Goal: Information Seeking & Learning: Find specific page/section

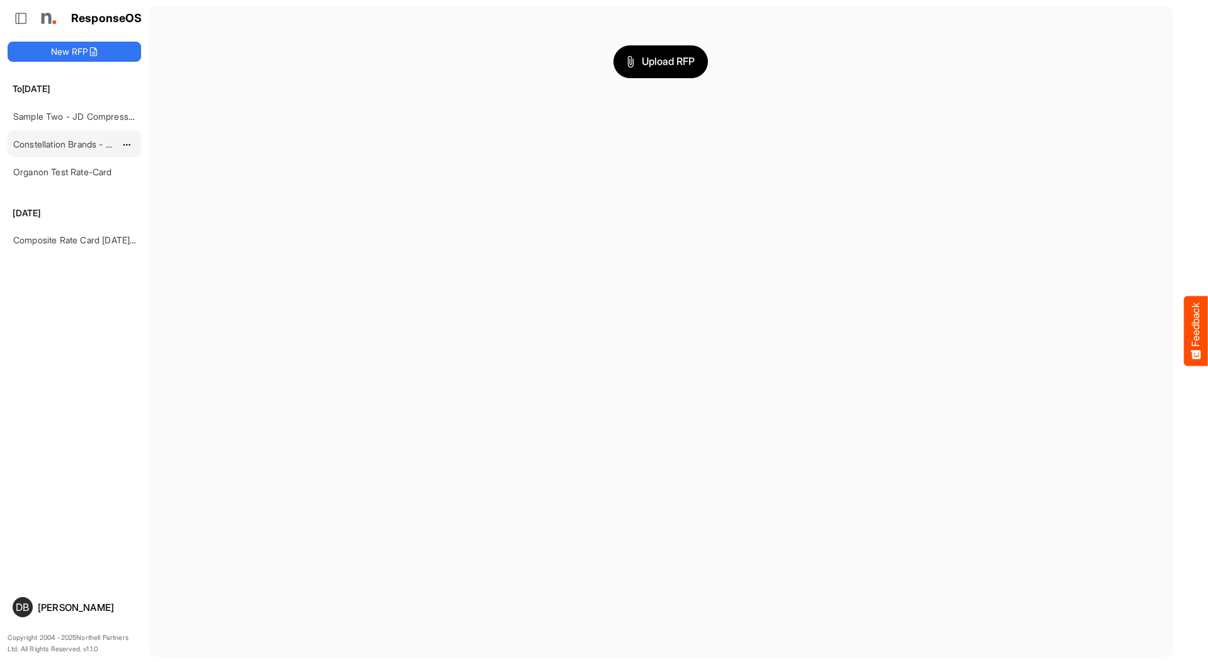
click at [80, 140] on link "Constellation Brands - ROS prices" at bounding box center [82, 144] width 138 height 11
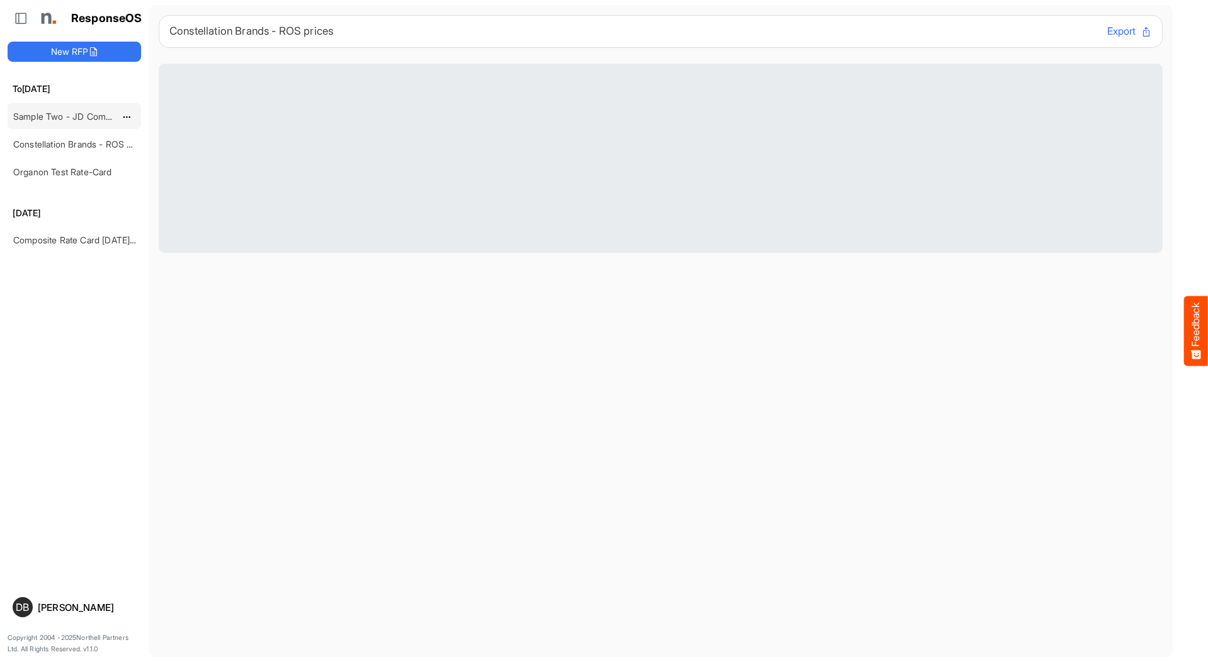
click at [84, 117] on link "Sample Two - JD Compressed 2" at bounding box center [80, 116] width 134 height 11
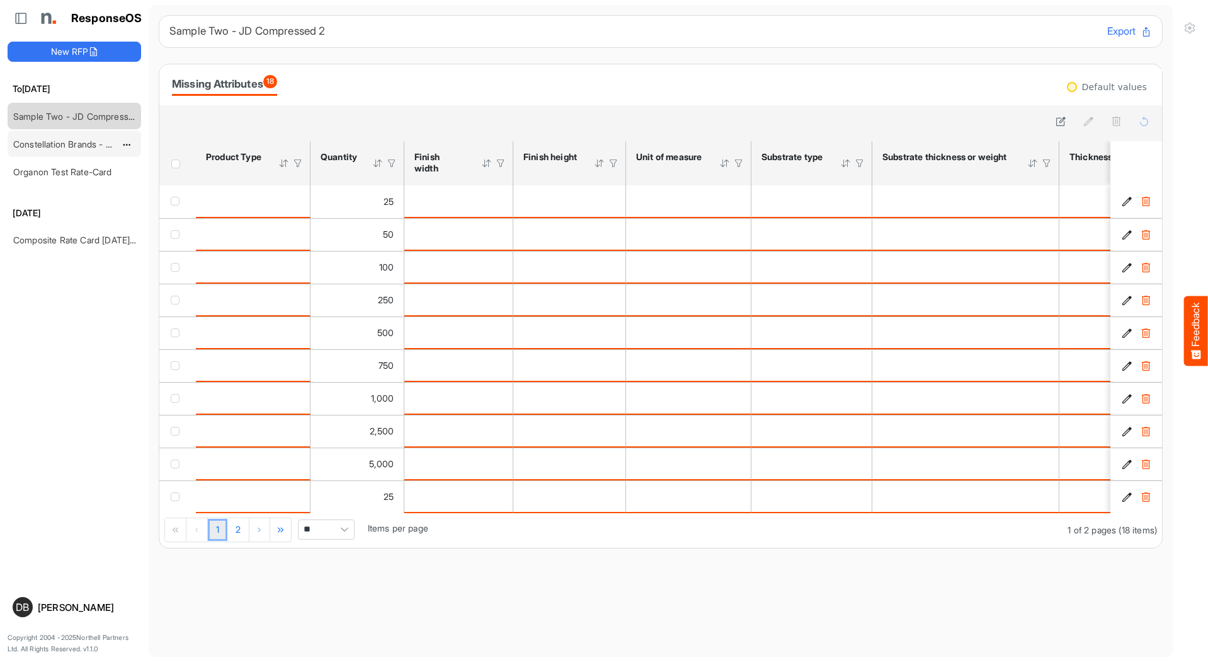
click at [88, 142] on link "Constellation Brands - ROS prices" at bounding box center [82, 144] width 138 height 11
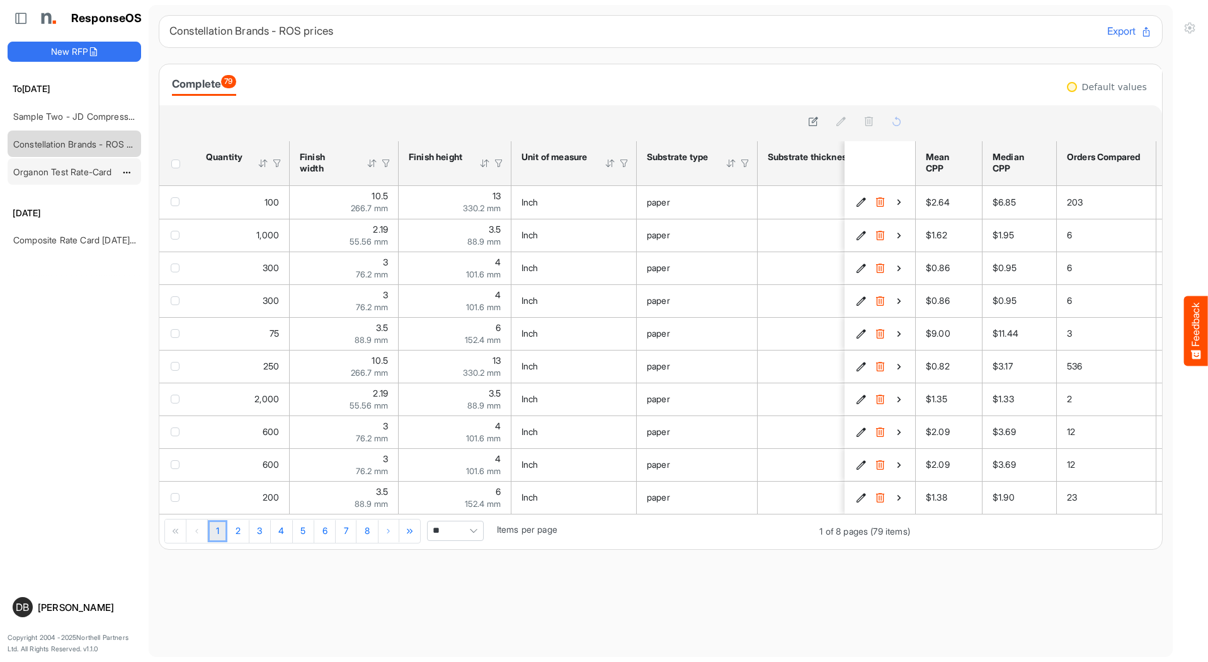
click at [62, 175] on link "Organon Test Rate-Card" at bounding box center [62, 171] width 99 height 11
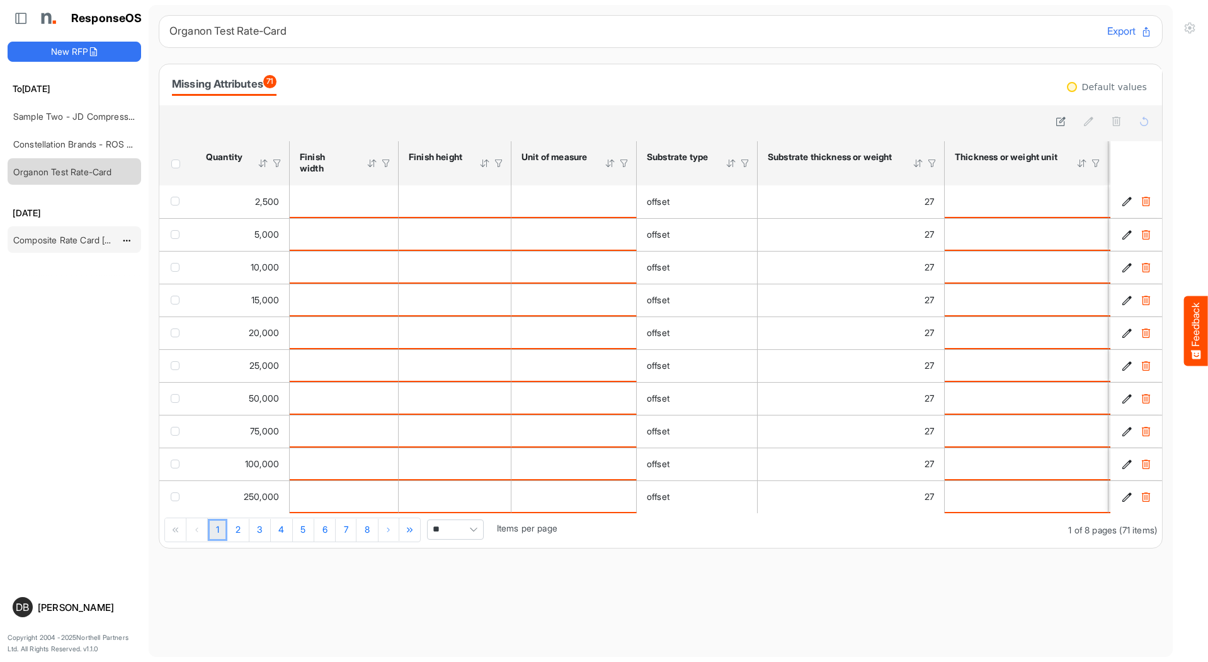
click at [90, 248] on div "Composite Rate Card [DATE]_smaller" at bounding box center [64, 239] width 112 height 25
click at [90, 239] on link "Composite Rate Card [DATE]_smaller" at bounding box center [87, 239] width 149 height 11
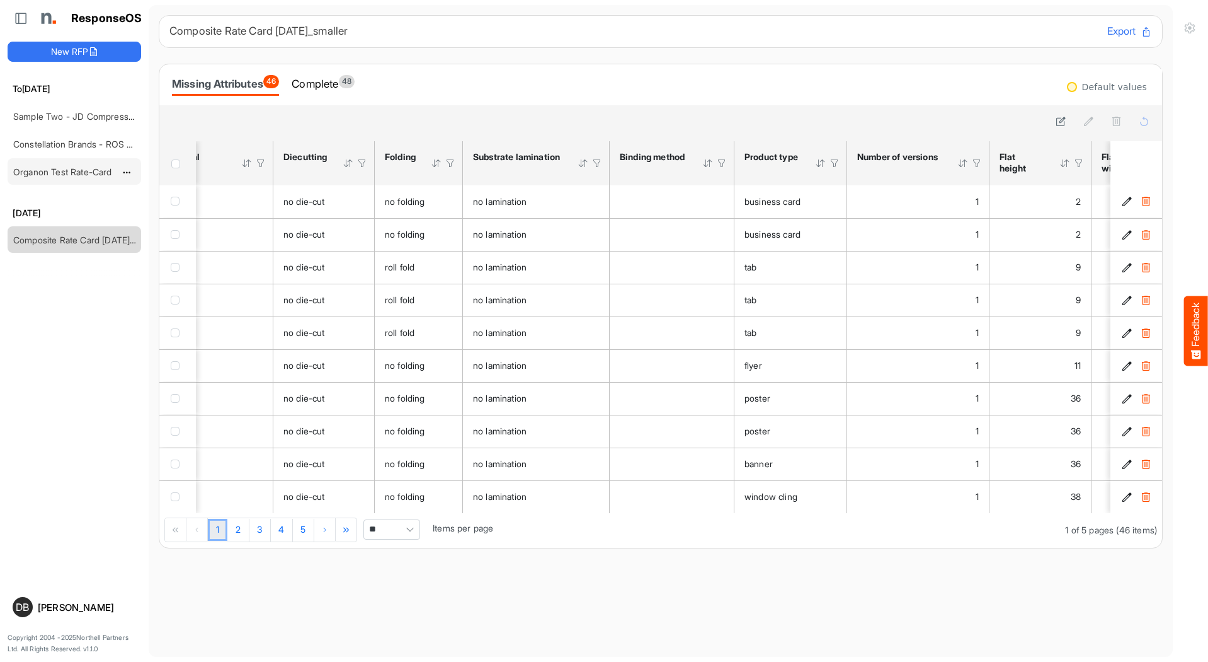
click at [90, 175] on link "Organon Test Rate-Card" at bounding box center [62, 171] width 99 height 11
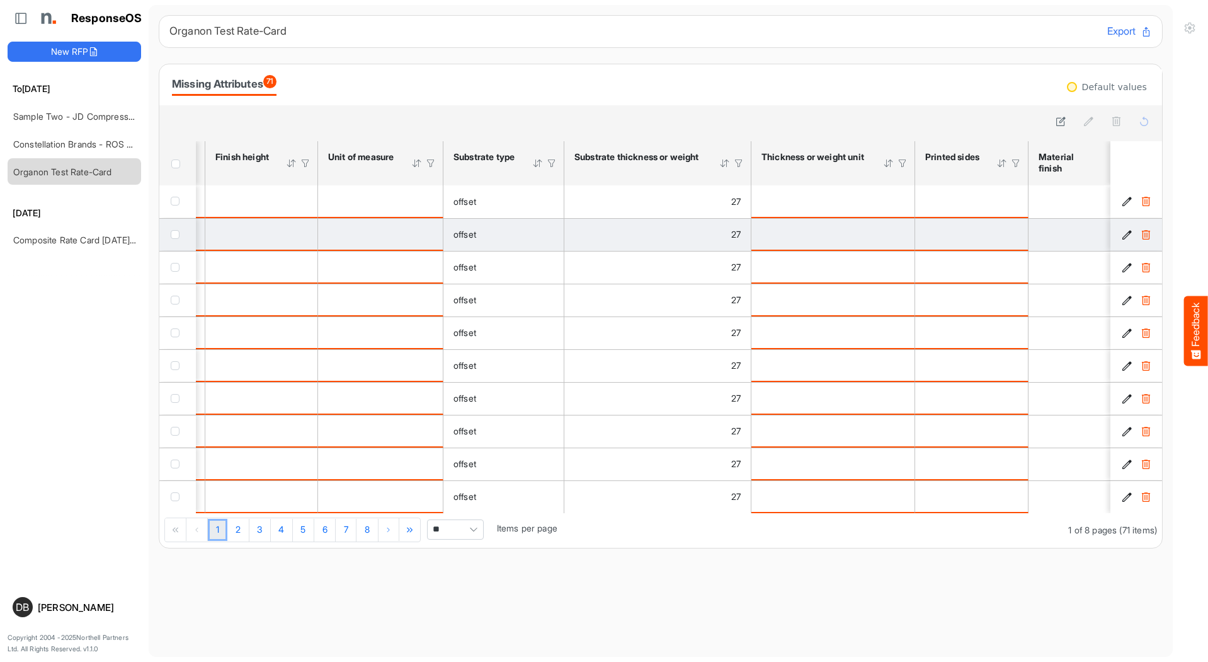
scroll to position [0, 193]
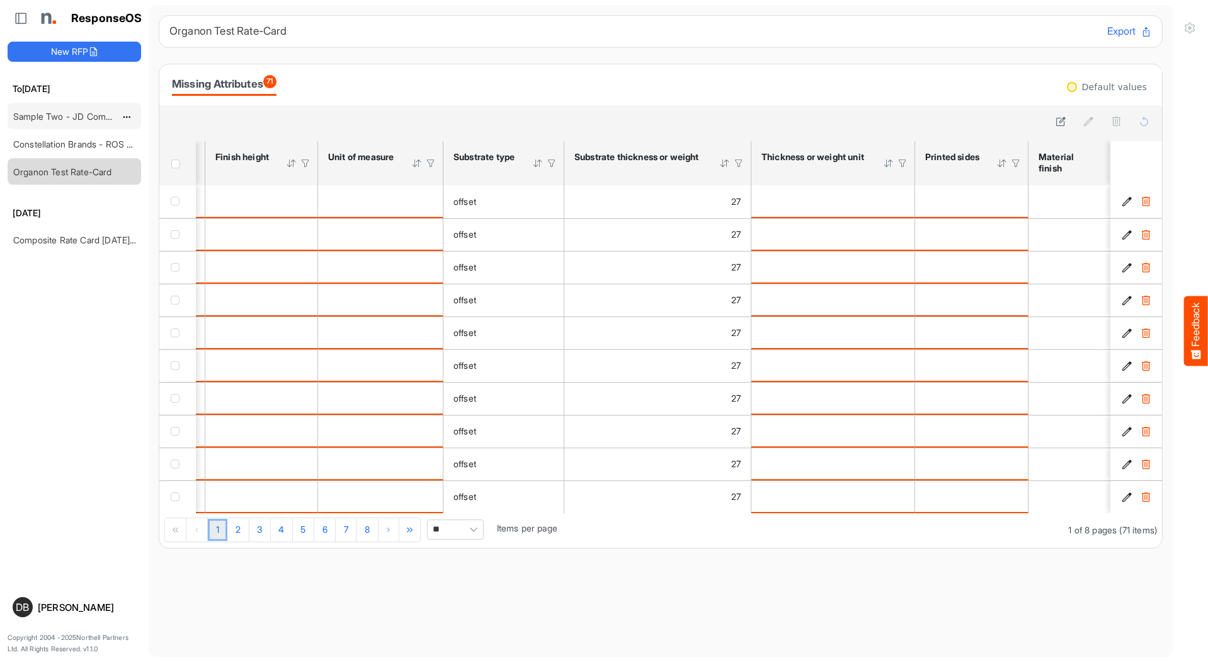
click at [57, 115] on link "Sample Two - JD Compressed 2" at bounding box center [80, 116] width 134 height 11
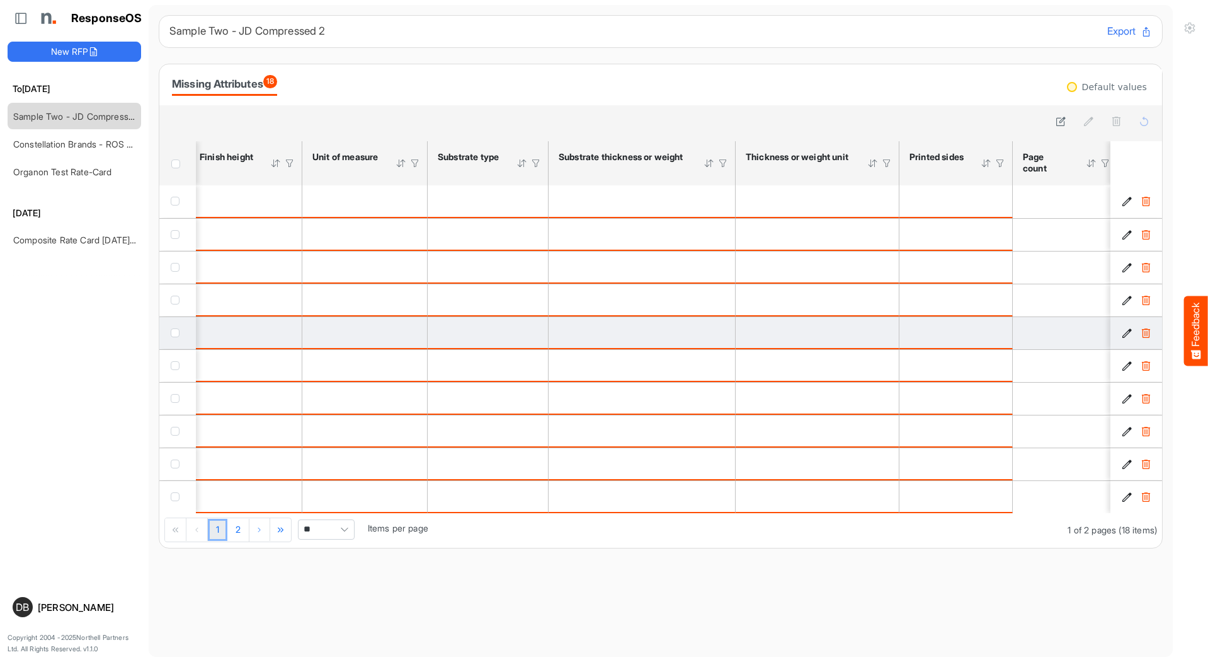
scroll to position [0, 326]
